Goal: Task Accomplishment & Management: Manage account settings

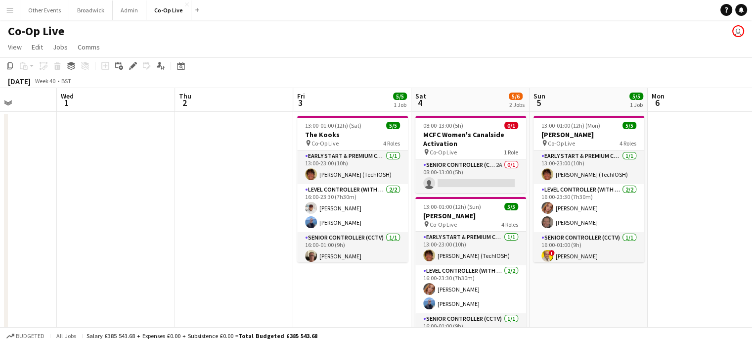
scroll to position [0, 415]
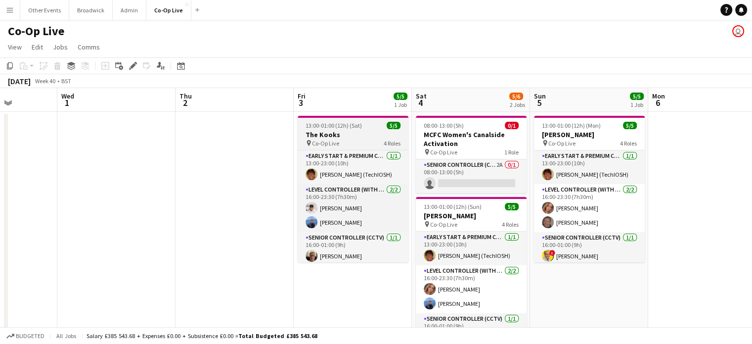
click at [350, 130] on h3 "The Kooks" at bounding box center [353, 134] width 111 height 9
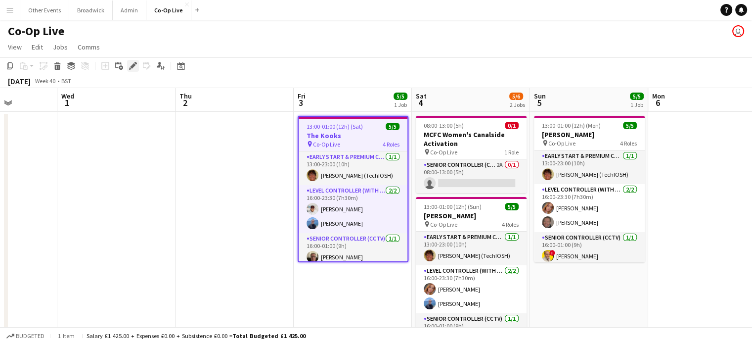
click at [133, 71] on div "Edit" at bounding box center [133, 66] width 12 height 12
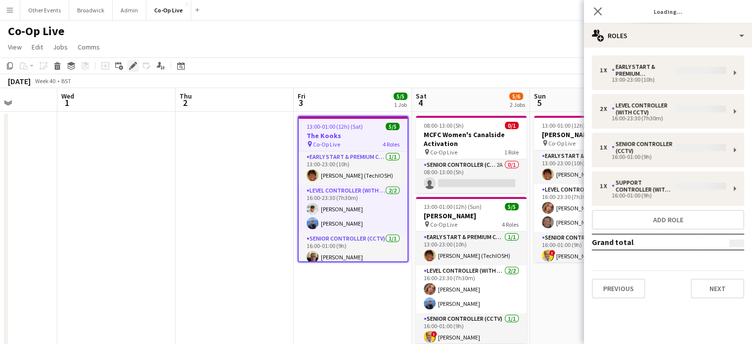
type input "*********"
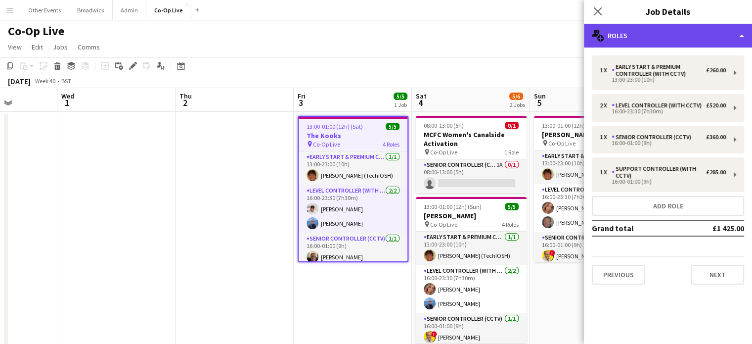
click at [699, 38] on div "multiple-users-add Roles" at bounding box center [668, 36] width 168 height 24
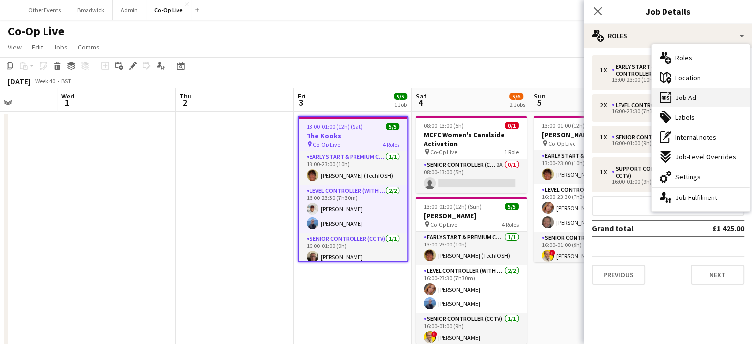
click at [698, 91] on div "ads-window Job Ad" at bounding box center [701, 98] width 98 height 20
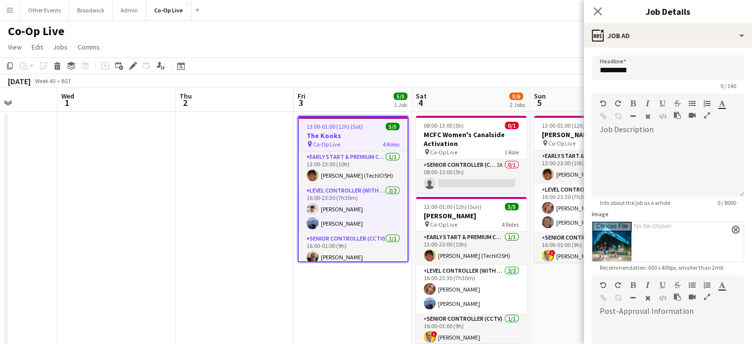
scroll to position [185, 0]
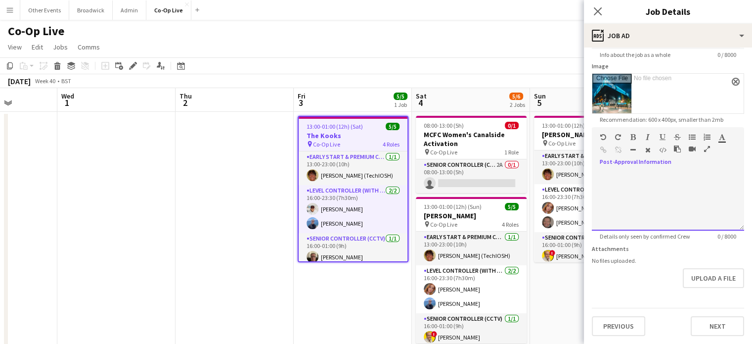
click at [638, 171] on div at bounding box center [668, 200] width 152 height 59
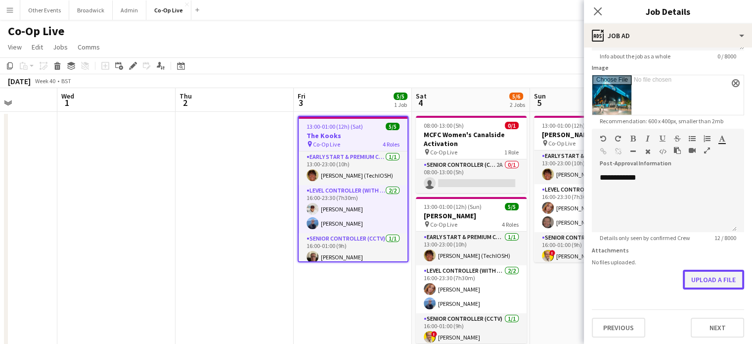
click at [705, 282] on button "Upload a file" at bounding box center [713, 279] width 61 height 20
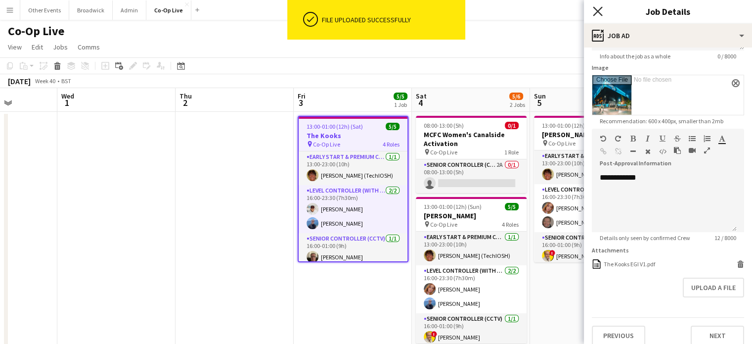
click at [600, 11] on icon "Close pop-in" at bounding box center [597, 10] width 9 height 9
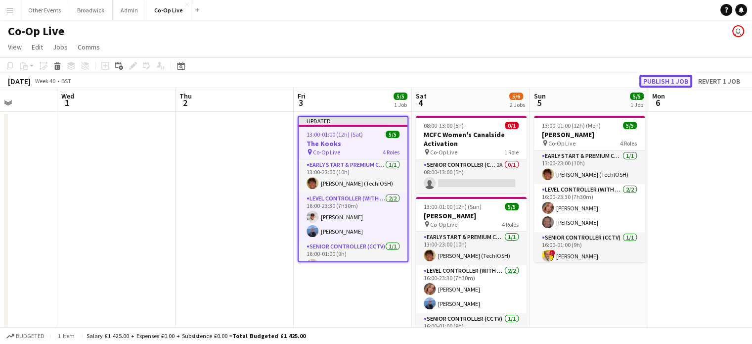
click at [659, 80] on button "Publish 1 job" at bounding box center [665, 81] width 53 height 13
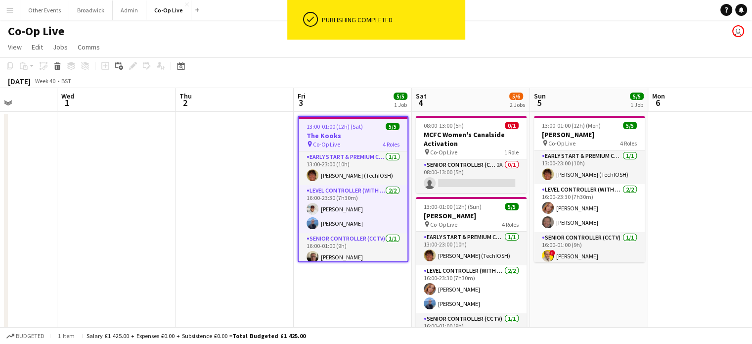
click at [544, 81] on div "[DATE] Week 40 • BST" at bounding box center [376, 81] width 752 height 14
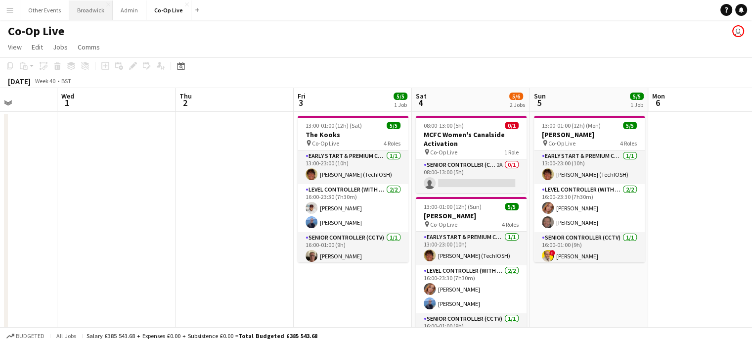
click at [73, 9] on button "Broadwick Close" at bounding box center [91, 9] width 44 height 19
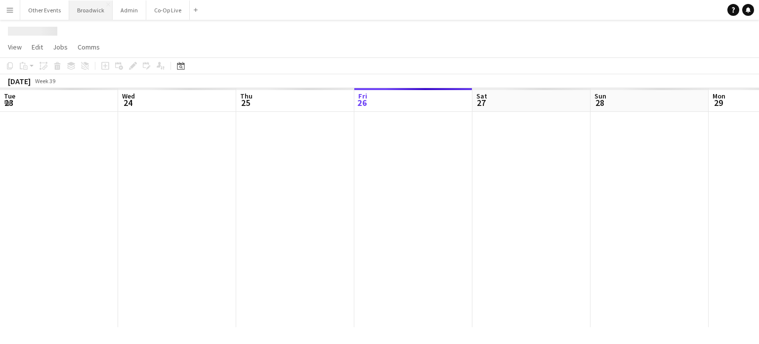
scroll to position [0, 236]
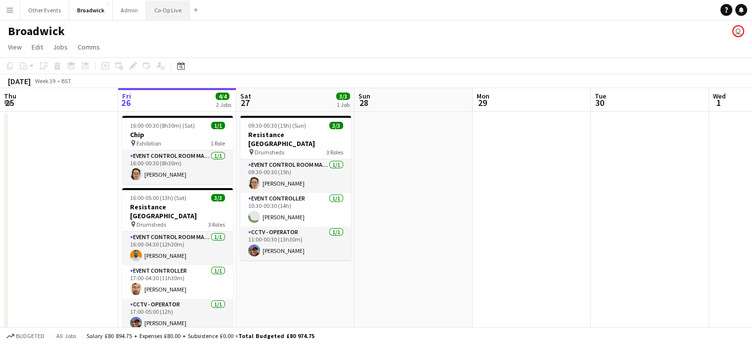
click at [150, 7] on button "Co-Op Live Close" at bounding box center [168, 9] width 44 height 19
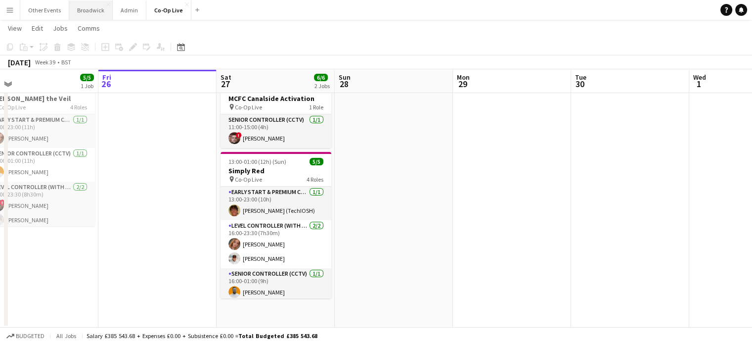
click at [89, 14] on button "Broadwick Close" at bounding box center [91, 9] width 44 height 19
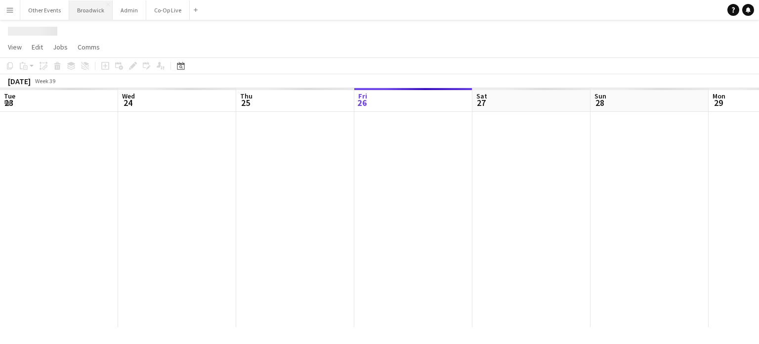
scroll to position [0, 236]
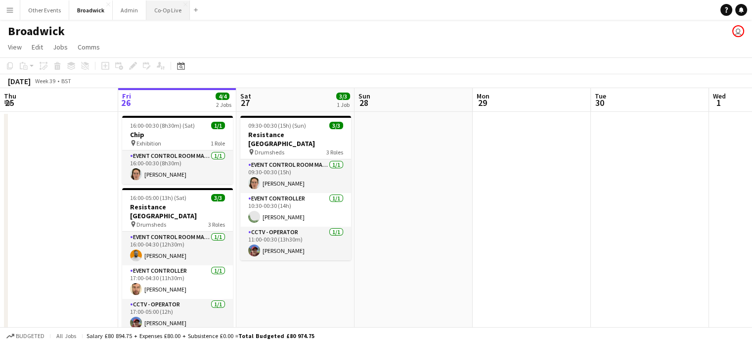
click at [166, 5] on button "Co-Op Live Close" at bounding box center [168, 9] width 44 height 19
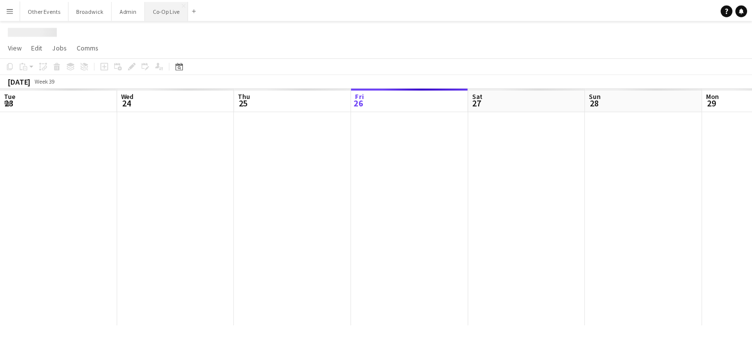
scroll to position [0, 236]
